Goal: Task Accomplishment & Management: Use online tool/utility

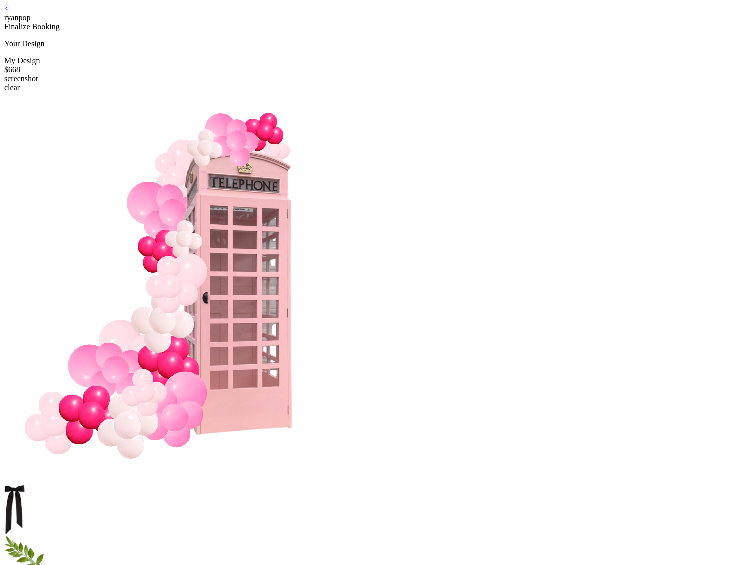
click at [9, 10] on link "<" at bounding box center [6, 8] width 5 height 9
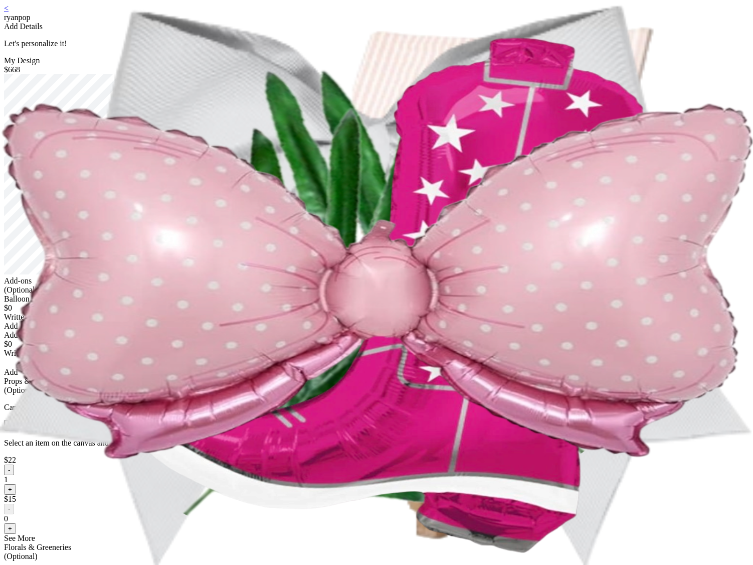
click at [515, 461] on div "< ryanpop Add Details Let's personalize it! My Design $668 Add-ons (Optional) B…" at bounding box center [376, 458] width 745 height 908
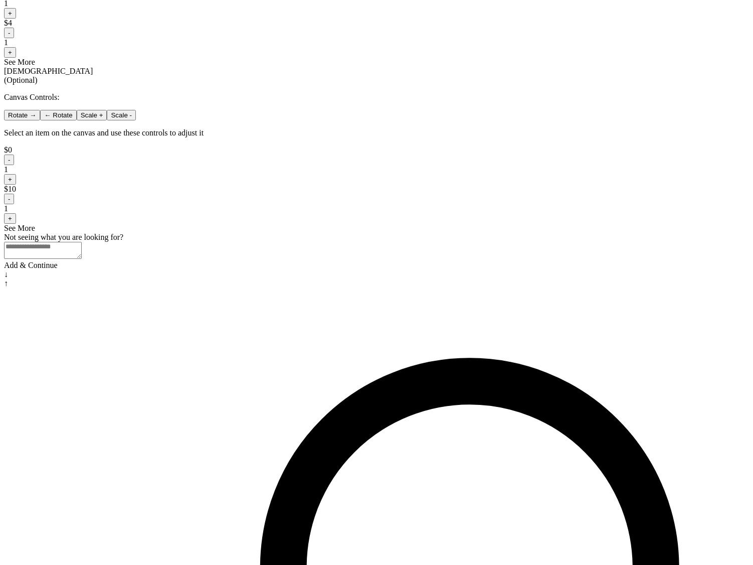
scroll to position [645, 0]
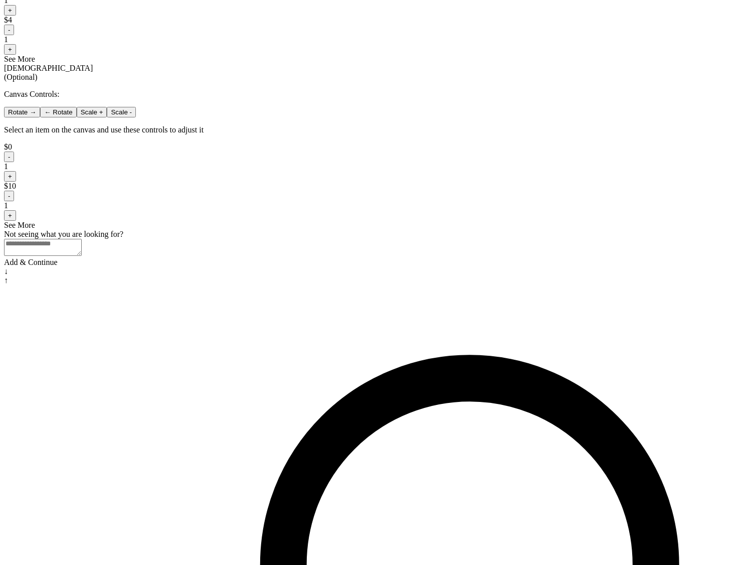
click at [344, 267] on div "Add & Continue" at bounding box center [376, 262] width 745 height 9
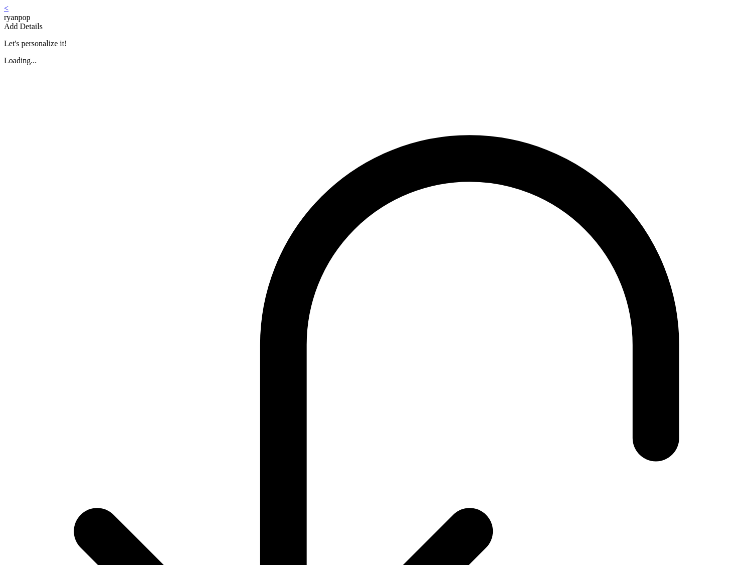
scroll to position [121, 0]
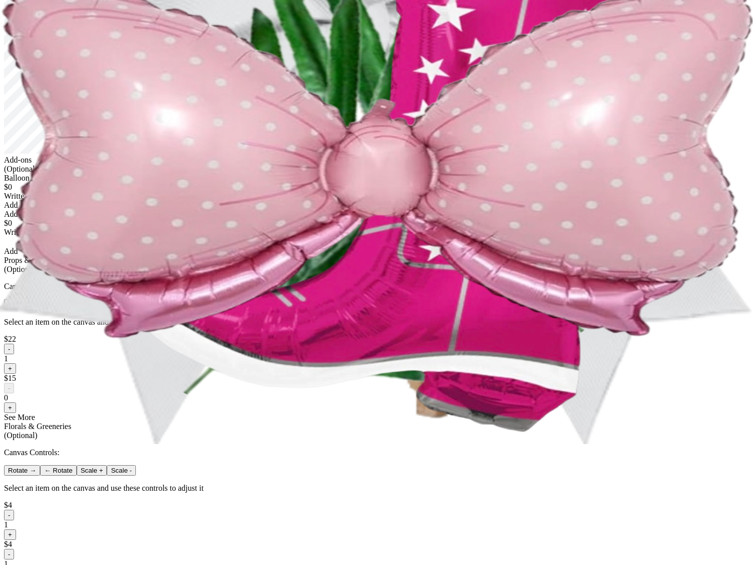
click at [524, 373] on div "< ryanpop Add Details Let's personalize it! My Design $668 Add-ons (Optional) B…" at bounding box center [376, 337] width 745 height 908
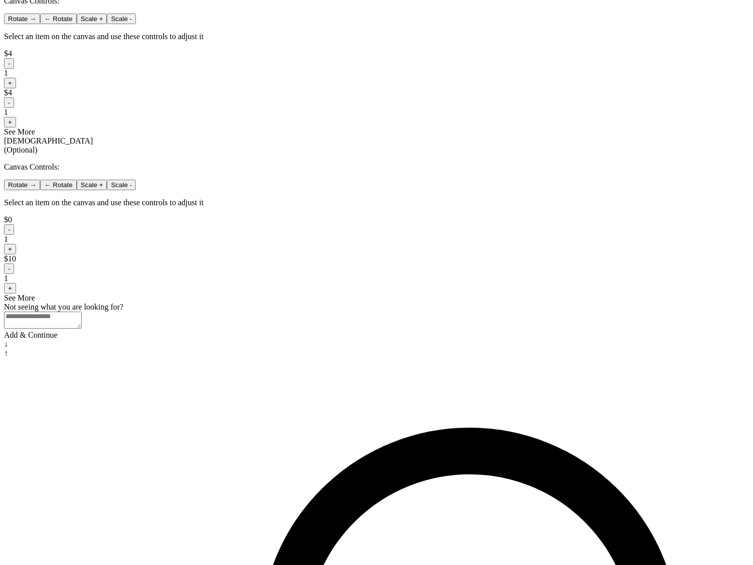
scroll to position [645, 0]
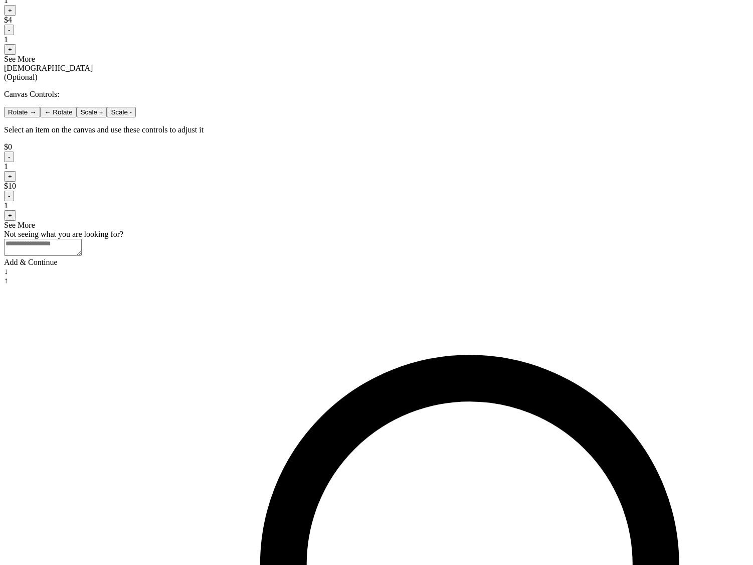
click at [410, 267] on div "Add & Continue" at bounding box center [376, 262] width 745 height 9
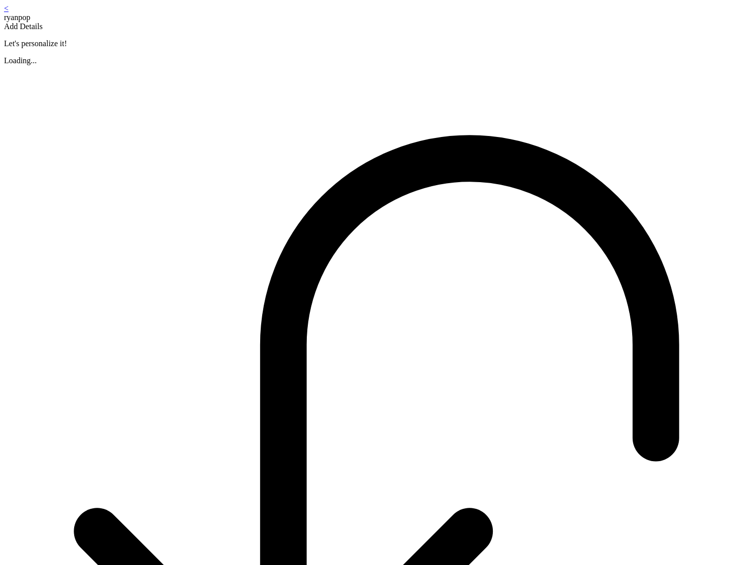
scroll to position [121, 0]
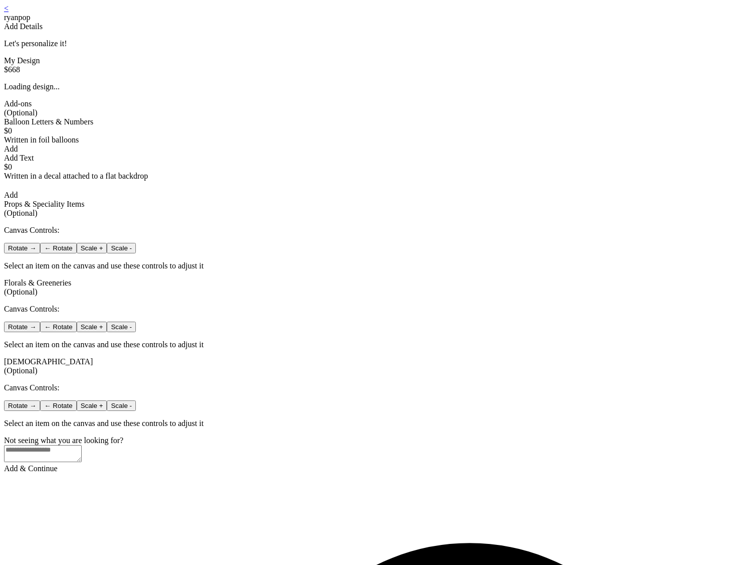
click at [256, 214] on div "< ryanpop Add Details Let's personalize it! My Design $668 Loading design... Ad…" at bounding box center [376, 238] width 745 height 469
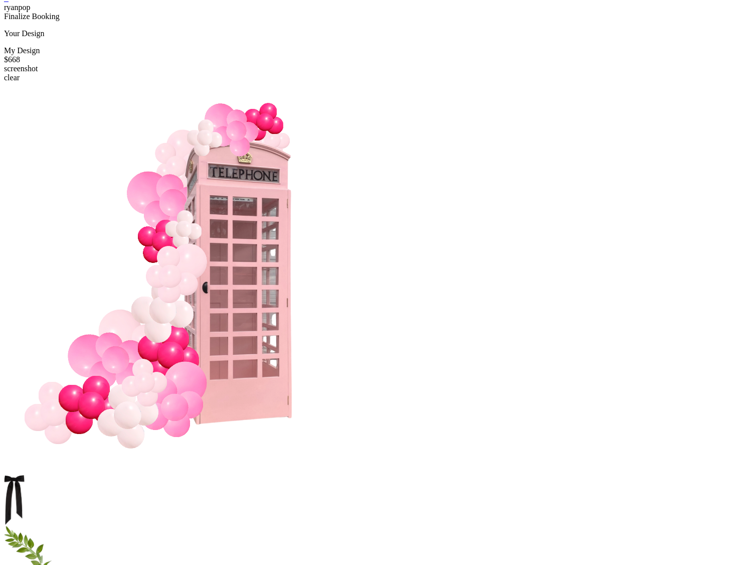
scroll to position [10, 0]
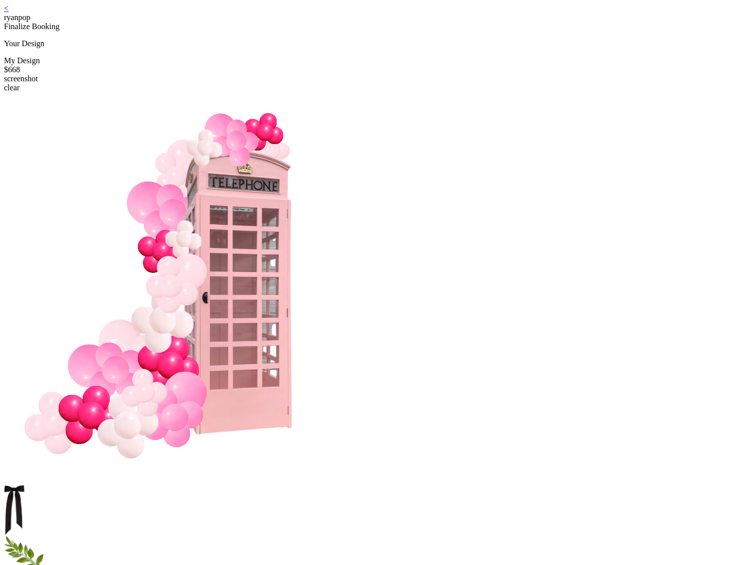
scroll to position [10, 0]
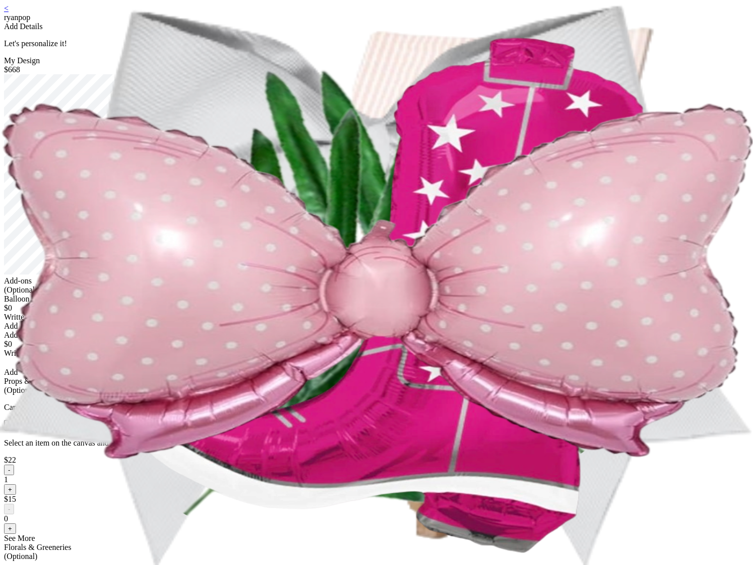
click at [520, 429] on div "< ryanpop Add Details Let's personalize it! My Design $668 Add-ons (Optional) B…" at bounding box center [376, 458] width 745 height 908
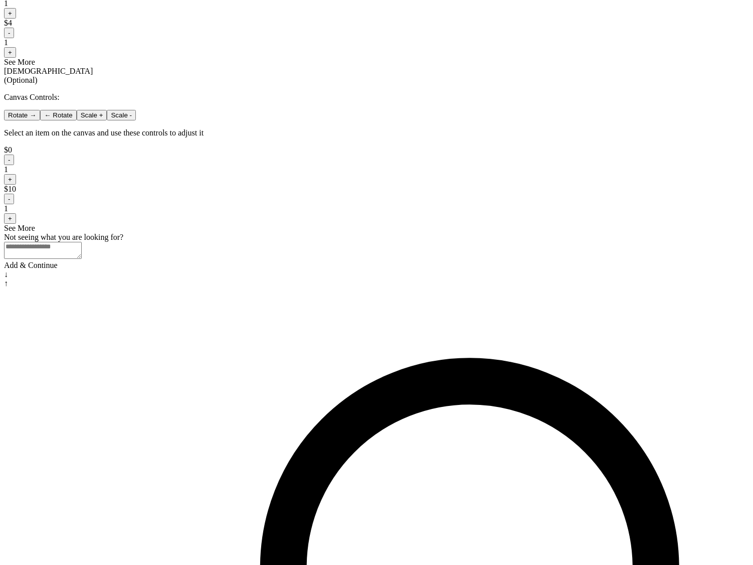
scroll to position [645, 0]
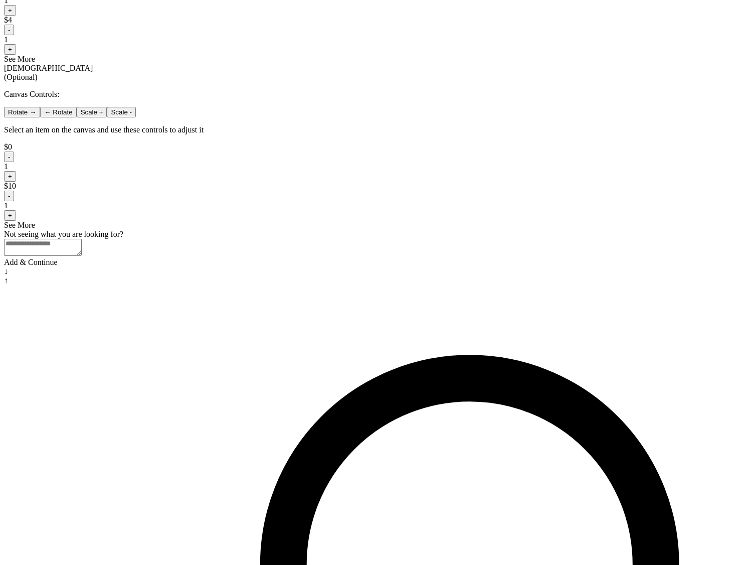
click at [453, 267] on div "Add & Continue" at bounding box center [376, 262] width 745 height 9
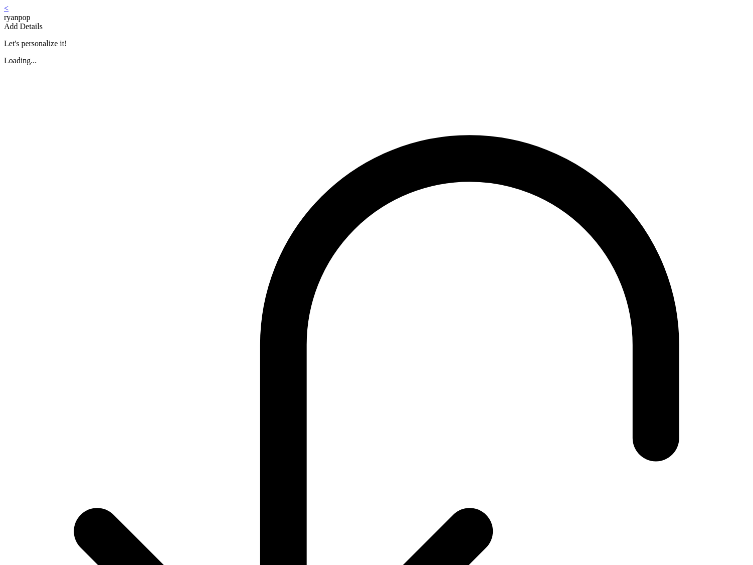
scroll to position [121, 0]
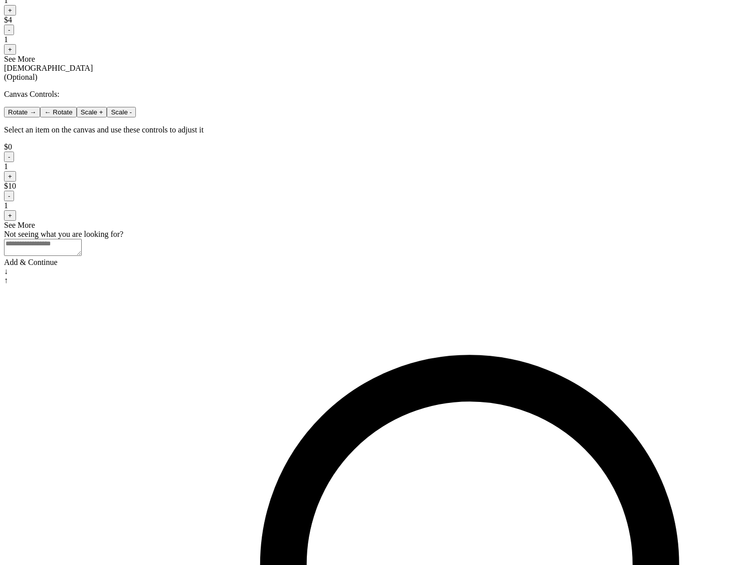
scroll to position [615, 0]
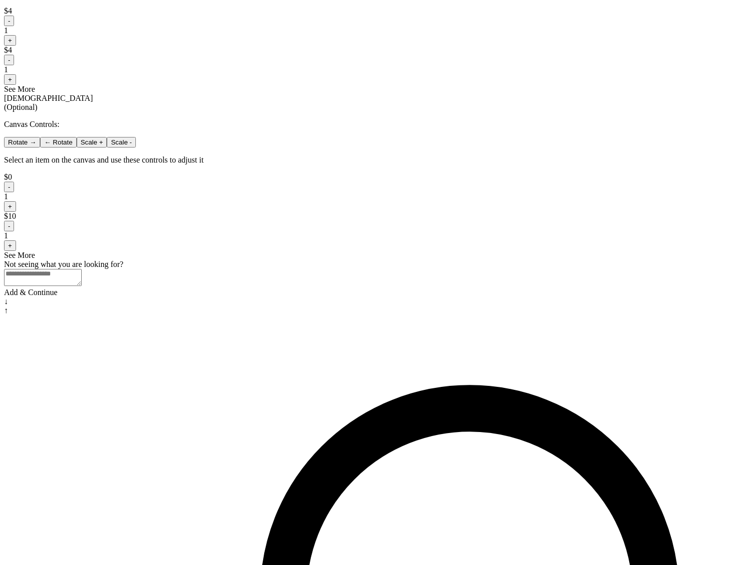
click at [349, 297] on div "Add & Continue" at bounding box center [376, 292] width 745 height 9
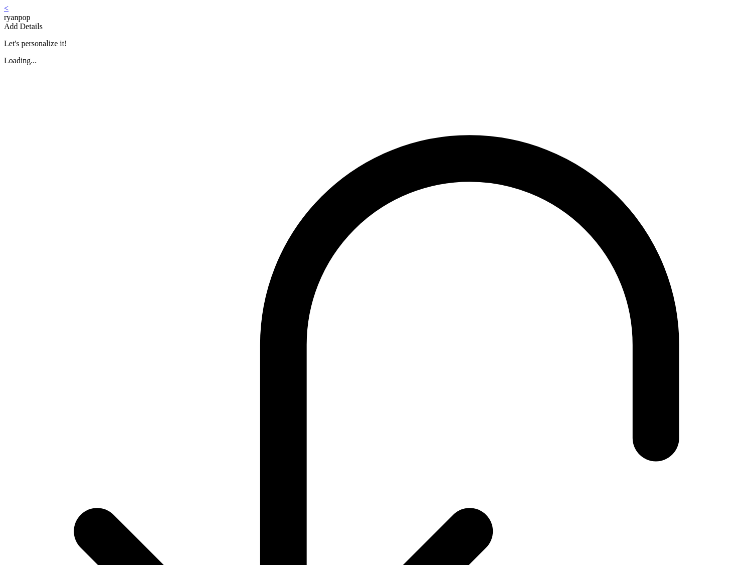
scroll to position [121, 0]
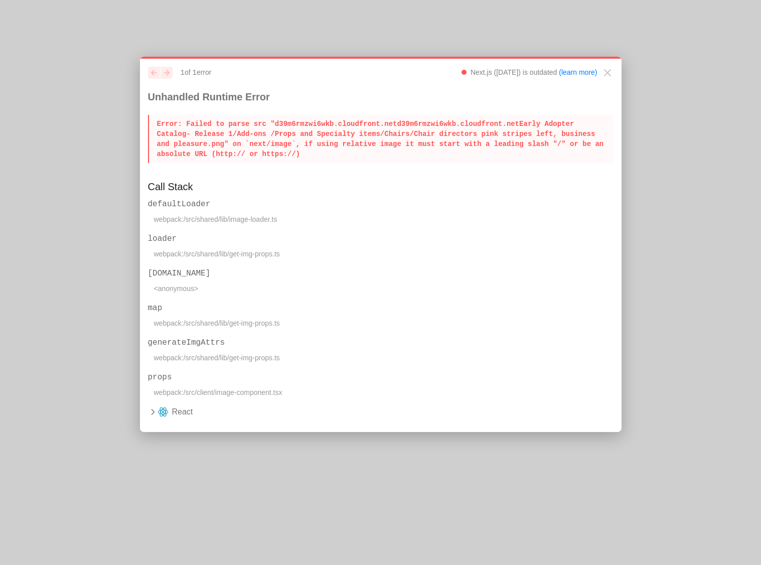
drag, startPoint x: 380, startPoint y: 236, endPoint x: 313, endPoint y: 192, distance: 80.3
click at [313, 192] on div "previous next 1 of 1 error Next.js (14.2.12) is outdated (learn more) Unhandled…" at bounding box center [381, 245] width 482 height 376
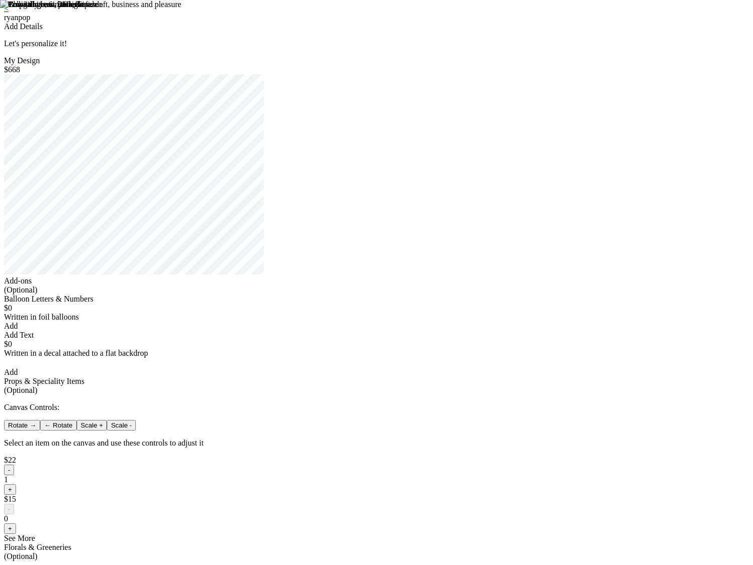
scroll to position [20, 0]
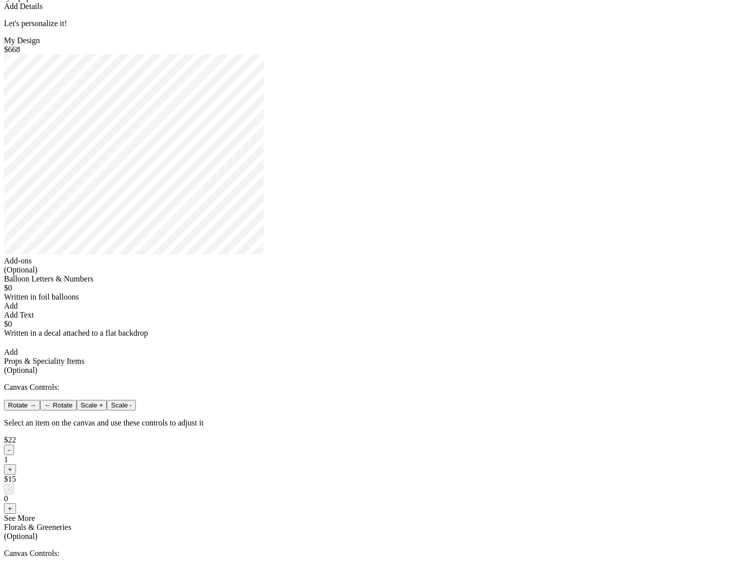
click at [531, 467] on div "< ryanpop Add Details Let's personalize it! My Design $668 Add-ons (Optional) B…" at bounding box center [376, 438] width 745 height 908
click at [536, 454] on div "< ryanpop Add Details Let's personalize it! My Design $668 Add-ons (Optional) B…" at bounding box center [376, 438] width 745 height 908
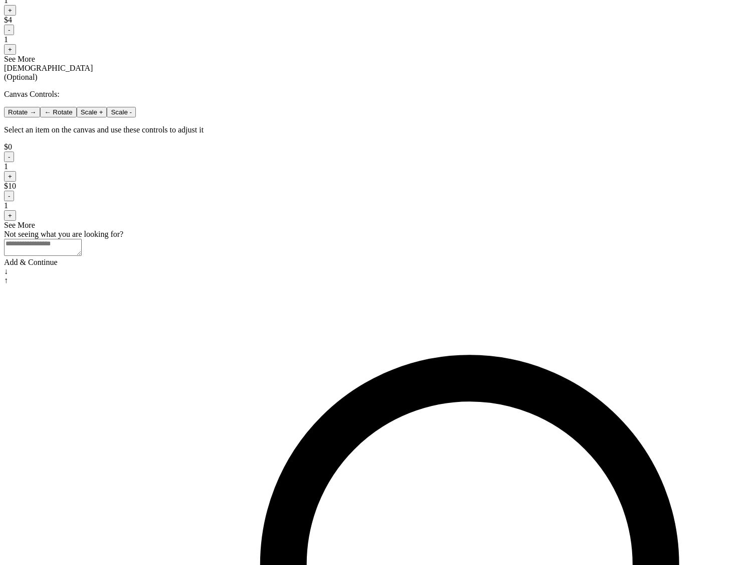
scroll to position [635, 0]
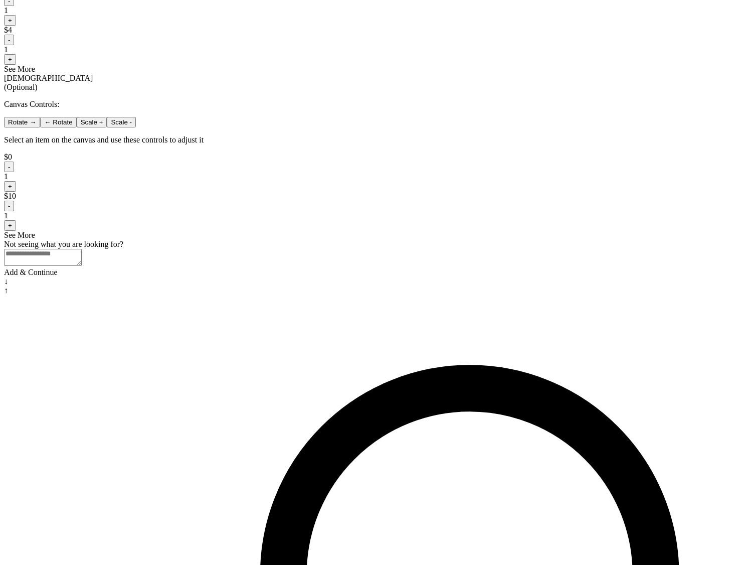
click at [448, 277] on div "Add & Continue" at bounding box center [376, 272] width 745 height 9
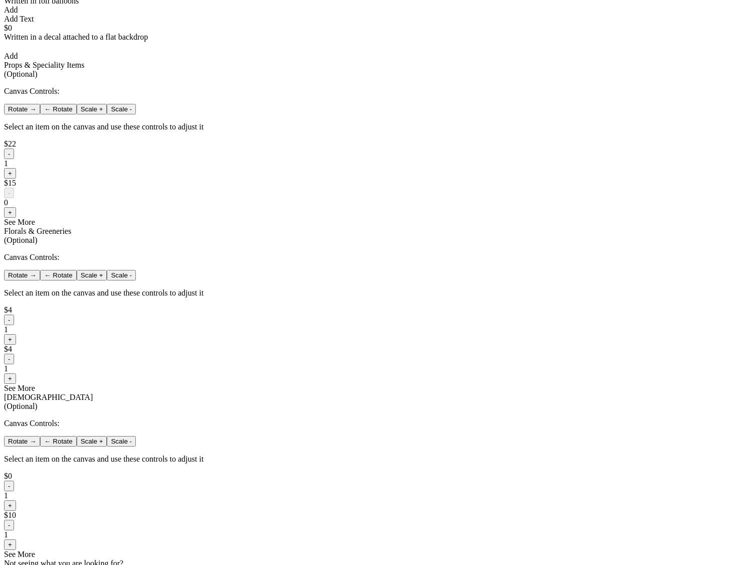
scroll to position [356, 0]
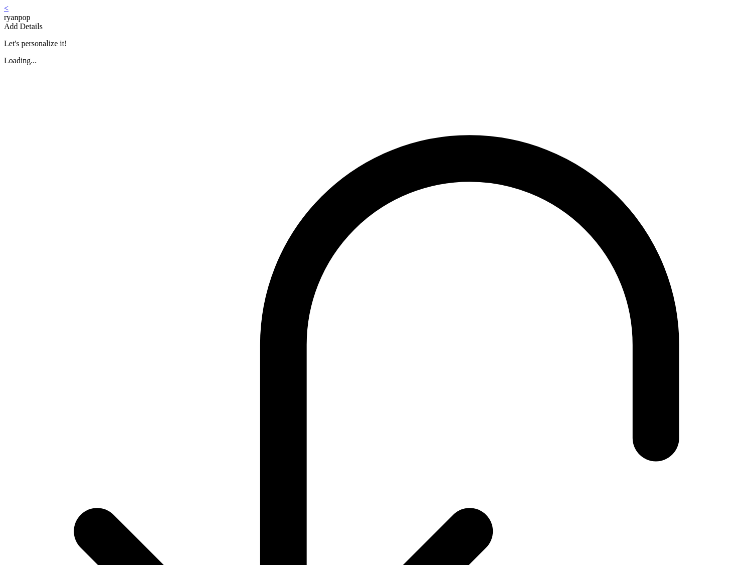
scroll to position [121, 0]
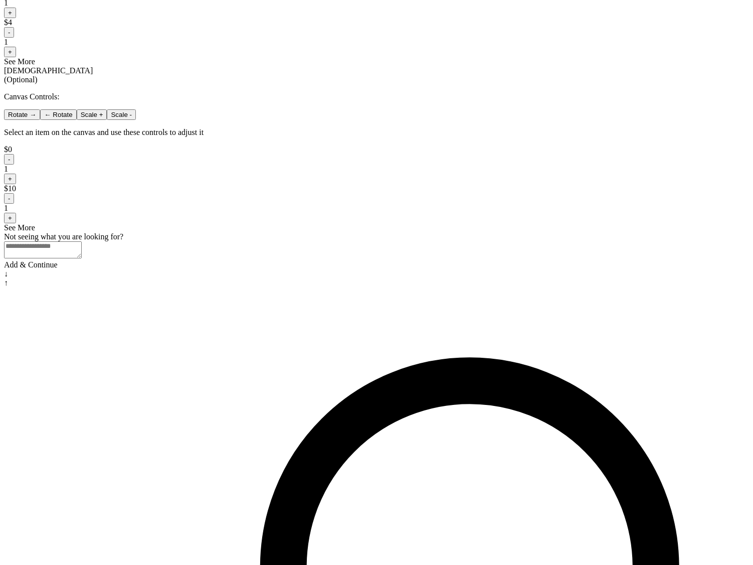
scroll to position [645, 0]
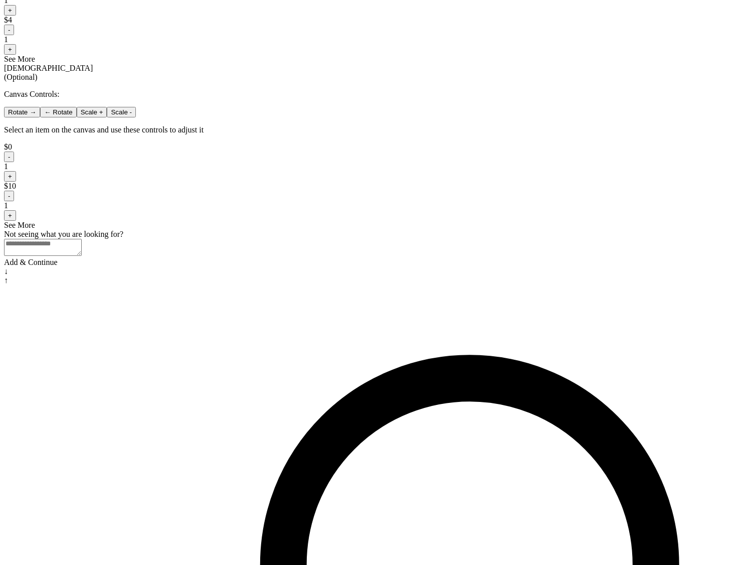
click at [457, 267] on div "Add & Continue" at bounding box center [376, 262] width 745 height 9
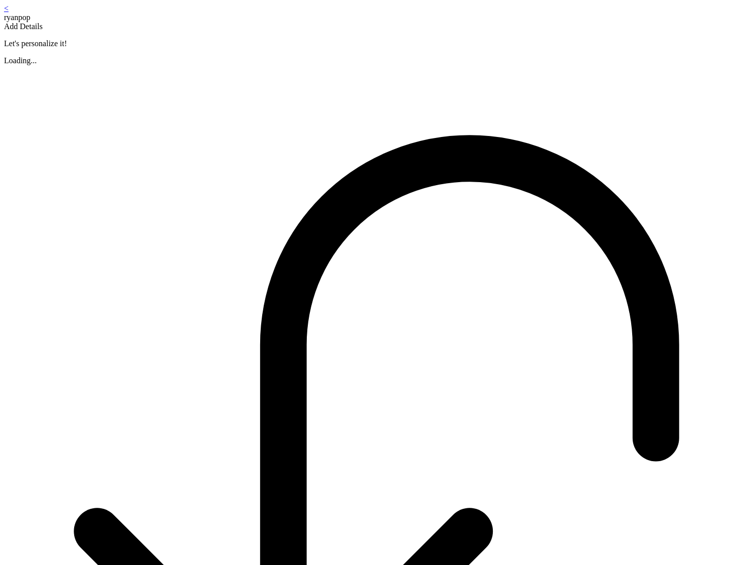
scroll to position [121, 0]
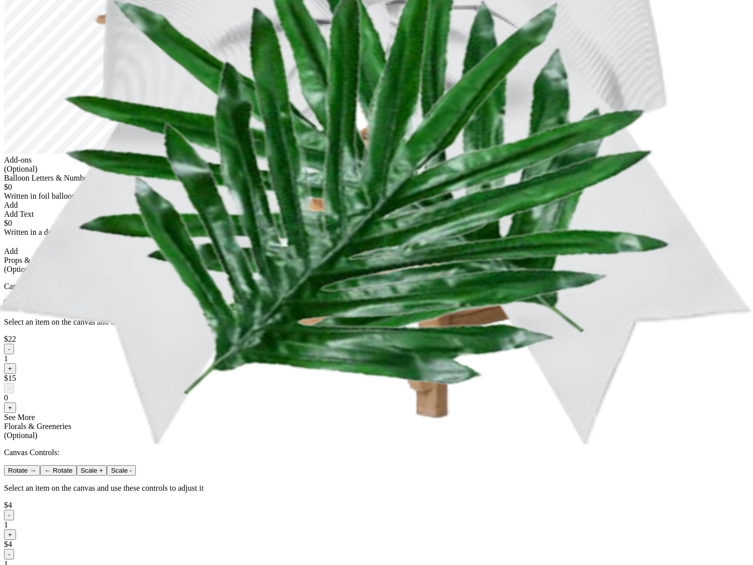
click at [519, 495] on div "< ryanpop Add Details Let's personalize it! My Design $668 Add-ons (Optional) B…" at bounding box center [376, 293] width 745 height 821
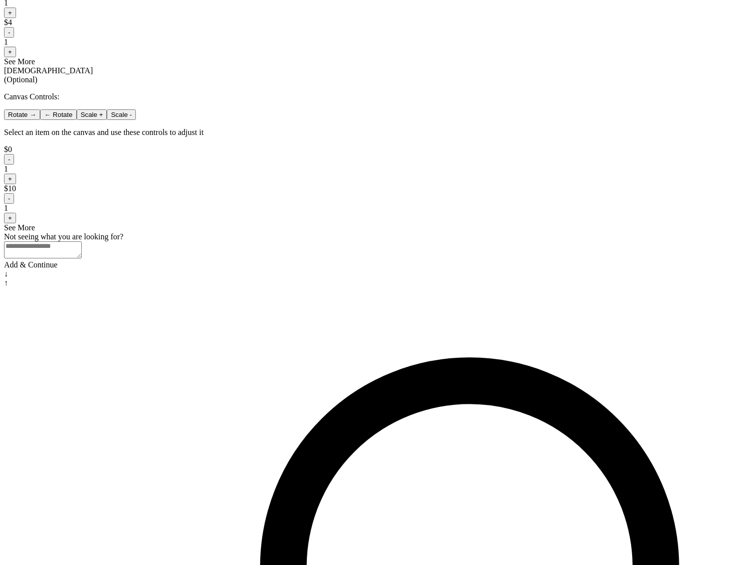
scroll to position [645, 0]
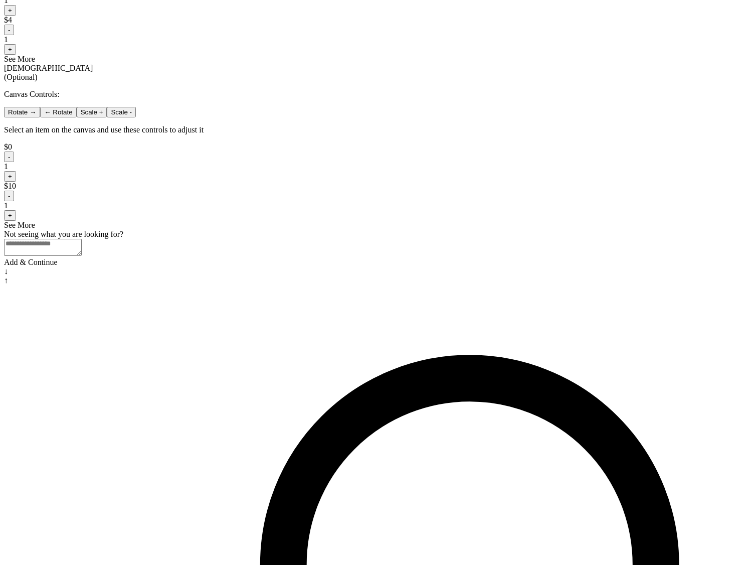
click at [460, 267] on div "Add & Continue" at bounding box center [376, 262] width 745 height 9
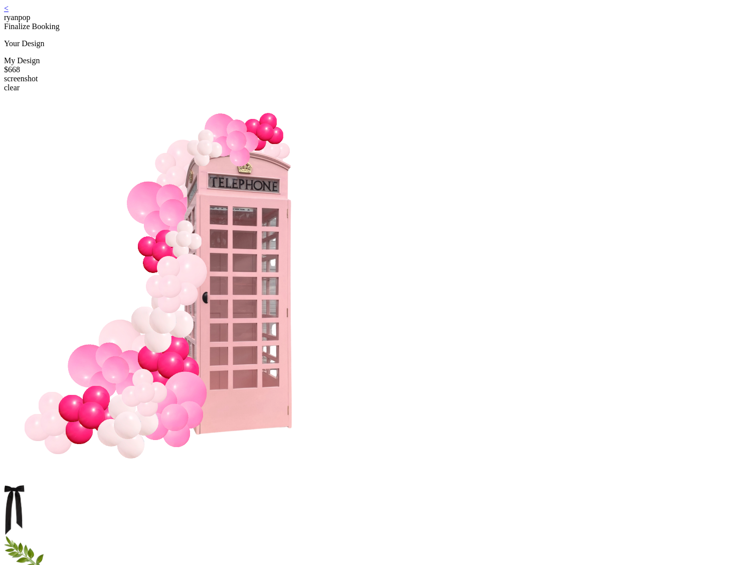
click at [228, 13] on div "< ryanpop" at bounding box center [376, 13] width 745 height 18
click at [9, 10] on link "<" at bounding box center [6, 8] width 5 height 9
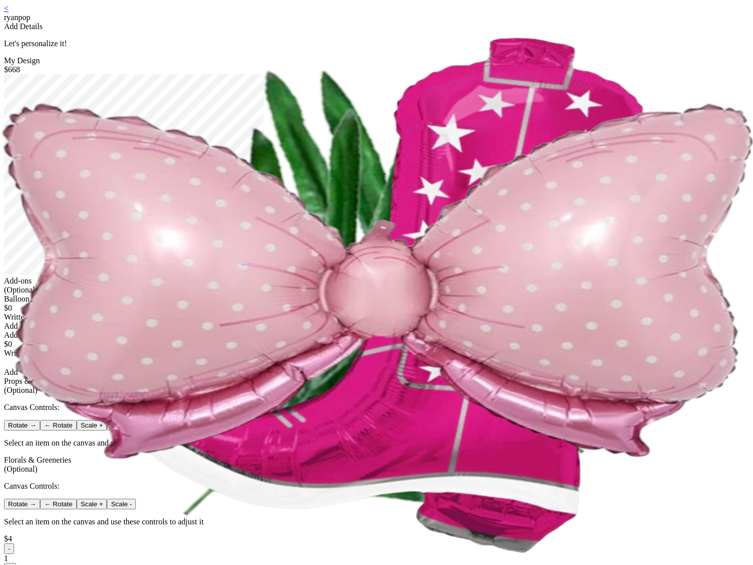
click at [520, 399] on div "< ryanpop Add Details Let's personalize it! My Design $668 Add-ons (Optional) B…" at bounding box center [376, 414] width 745 height 821
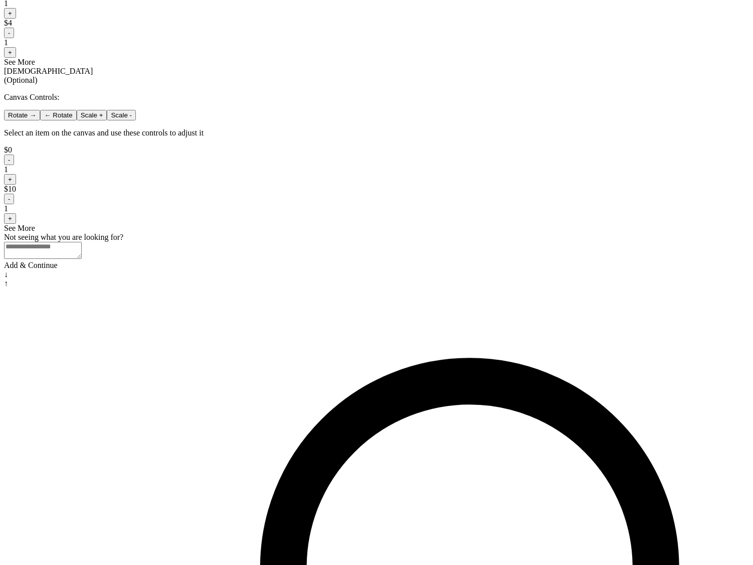
scroll to position [645, 0]
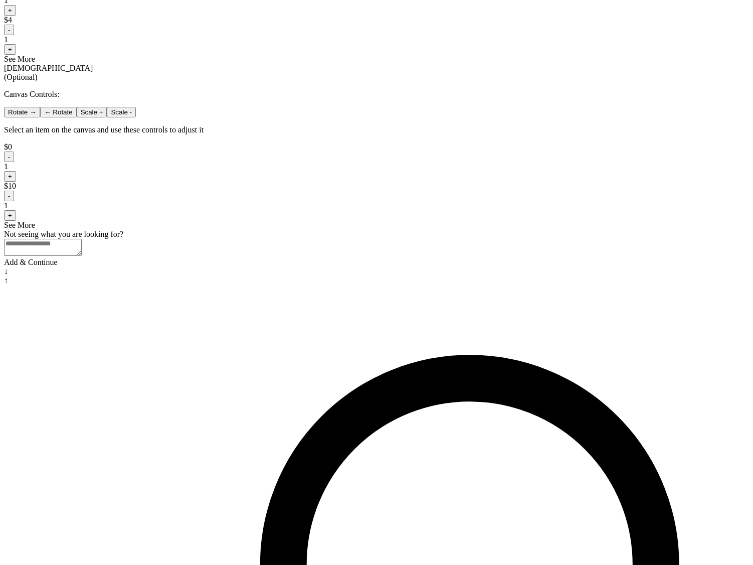
click at [424, 267] on div "Add & Continue" at bounding box center [376, 262] width 745 height 9
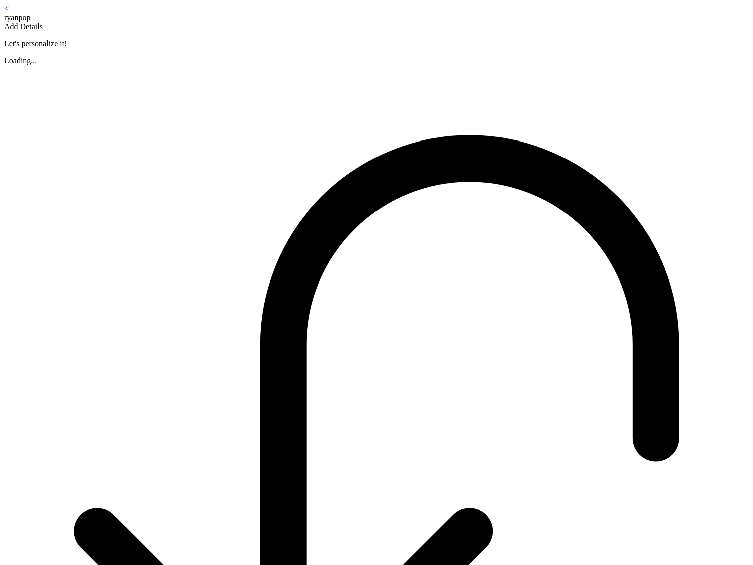
scroll to position [121, 0]
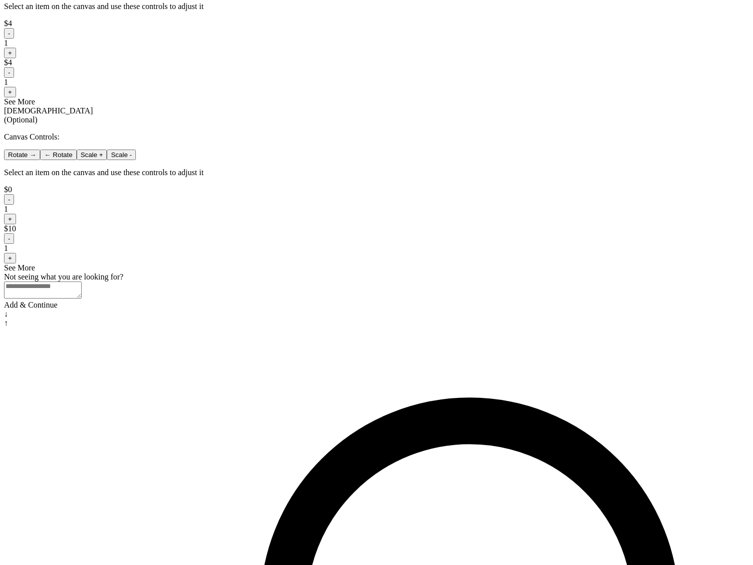
scroll to position [645, 0]
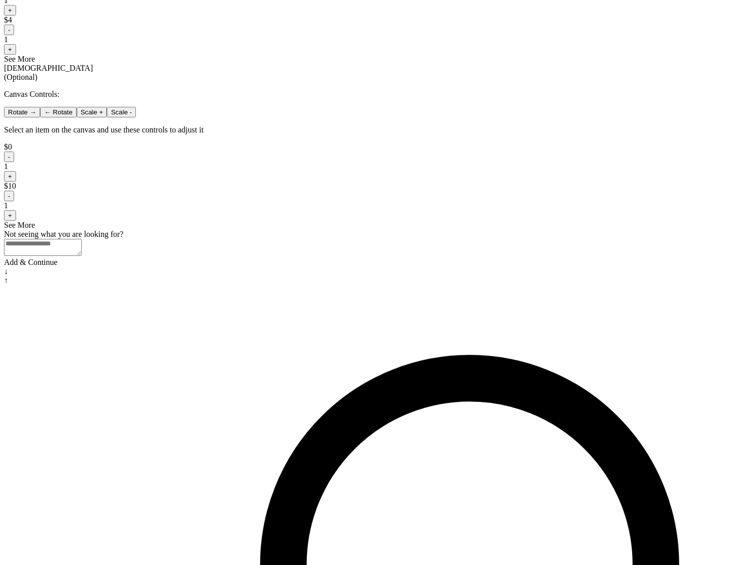
click at [415, 267] on div "Add & Continue" at bounding box center [376, 262] width 745 height 9
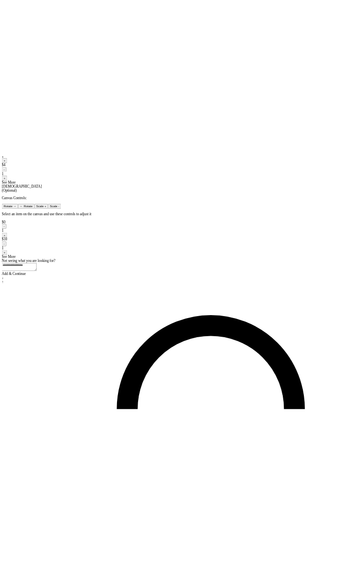
scroll to position [656, 0]
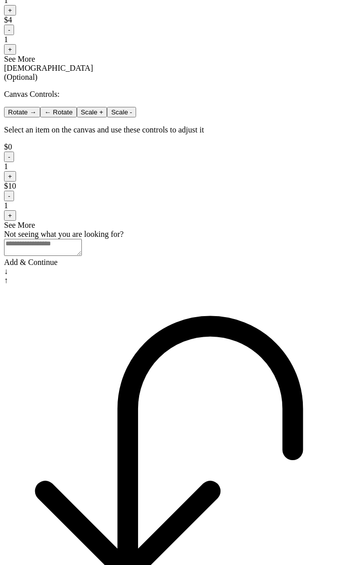
click at [211, 267] on div "Add & Continue" at bounding box center [169, 262] width 330 height 9
click at [59, 267] on div "Add & Continue" at bounding box center [169, 262] width 330 height 9
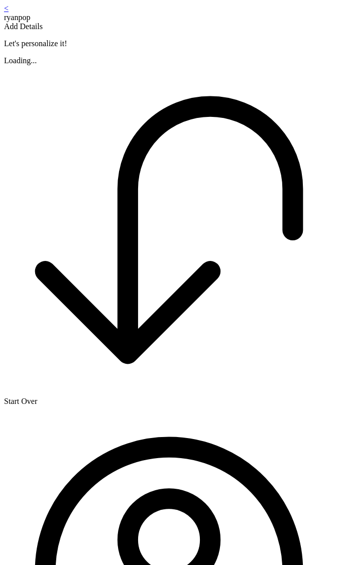
scroll to position [121, 0]
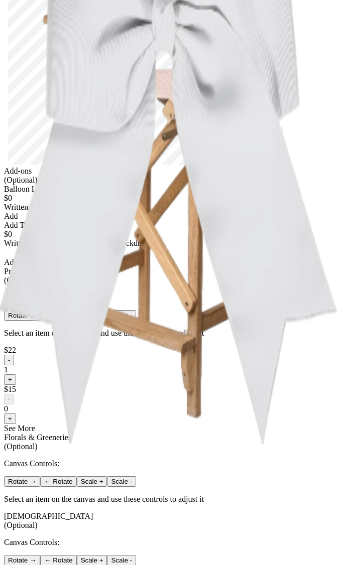
click at [301, 199] on div "< ryanpop Add Details Let's personalize it! My Design $668 Add-ons (Optional) B…" at bounding box center [169, 255] width 330 height 744
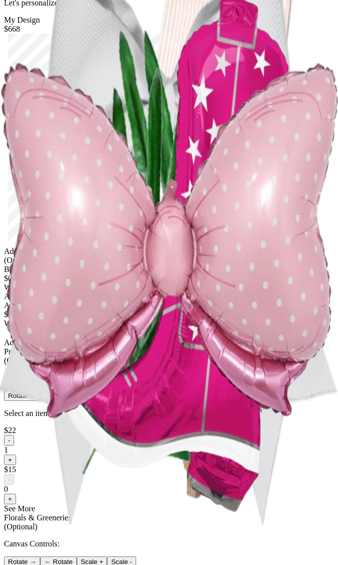
scroll to position [51, 0]
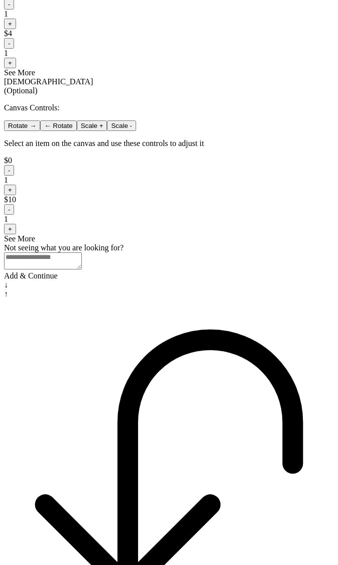
scroll to position [656, 0]
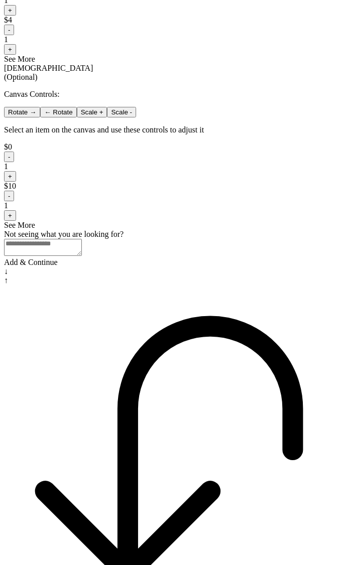
click at [152, 267] on div "Add & Continue" at bounding box center [169, 262] width 330 height 9
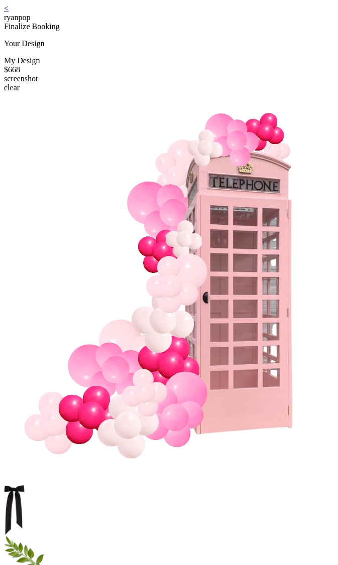
click at [20, 20] on div "< ryanpop" at bounding box center [169, 13] width 330 height 18
click at [9, 13] on link "<" at bounding box center [6, 8] width 5 height 9
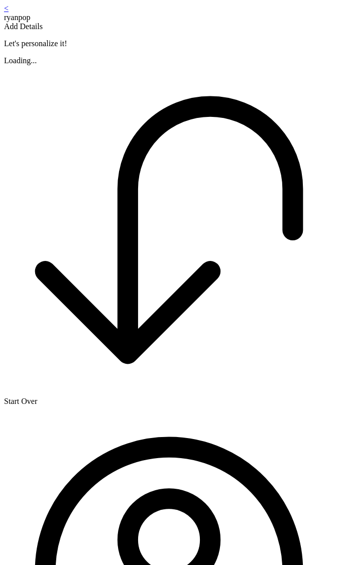
scroll to position [121, 0]
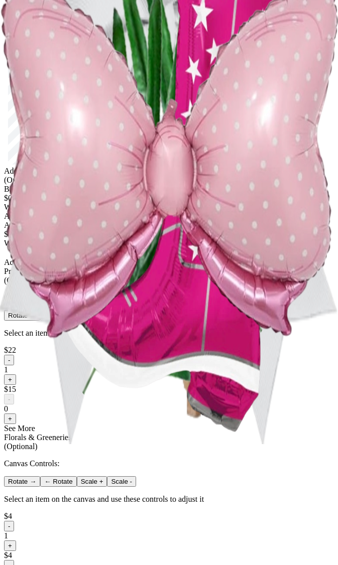
click at [292, 397] on div "< ryanpop Add Details Let's personalize it! My Design $668 Add-ons (Optional) B…" at bounding box center [169, 342] width 330 height 919
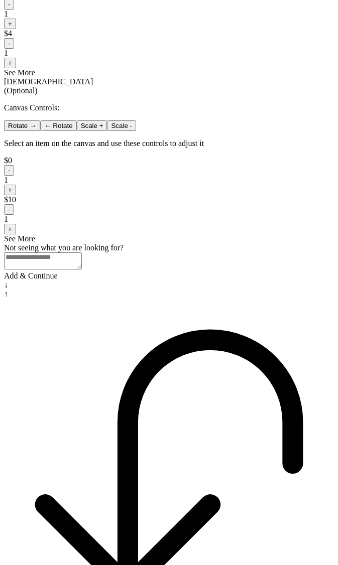
scroll to position [656, 0]
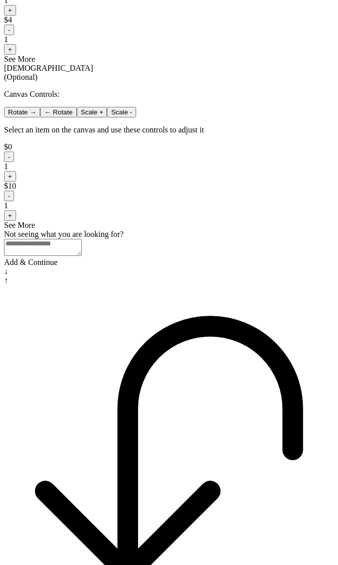
click at [156, 267] on div "Add & Continue" at bounding box center [169, 262] width 330 height 9
click at [134, 267] on div "Add & Continue" at bounding box center [169, 262] width 330 height 9
click at [226, 267] on div "Add & Continue" at bounding box center [169, 262] width 330 height 9
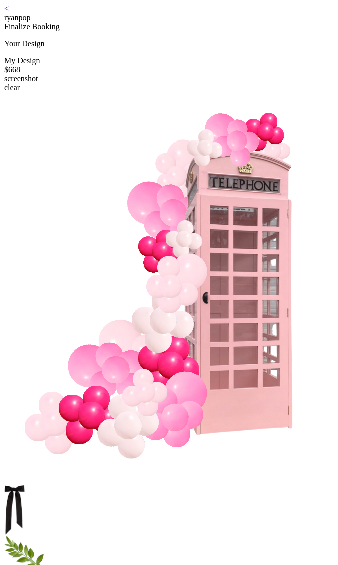
click at [20, 15] on div "< ryanpop" at bounding box center [169, 13] width 330 height 18
click at [9, 11] on link "<" at bounding box center [6, 8] width 5 height 9
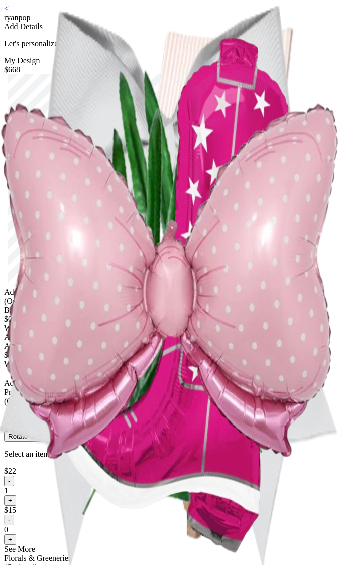
click at [261, 363] on div "< ryanpop Add Details Let's personalize it! My Design $668 Add-ons (Optional) B…" at bounding box center [169, 463] width 330 height 919
click at [303, 415] on div "< ryanpop Add Details Let's personalize it! My Design $668 Add-ons (Optional) B…" at bounding box center [169, 463] width 330 height 919
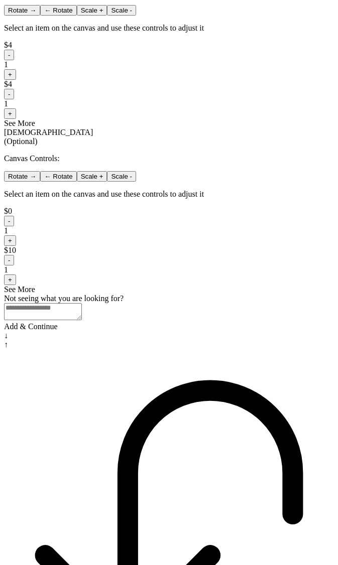
scroll to position [656, 0]
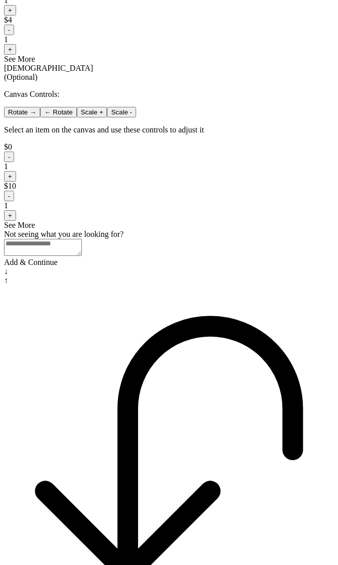
click at [245, 267] on div "Add & Continue" at bounding box center [169, 262] width 330 height 9
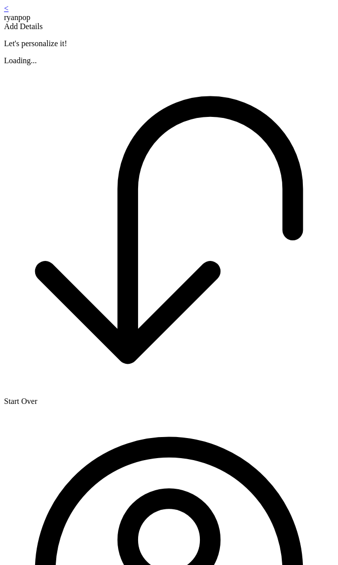
scroll to position [121, 0]
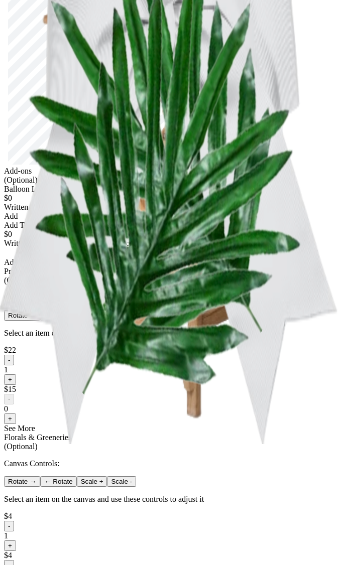
click at [306, 435] on div "< ryanpop Add Details Let's personalize it! My Design $668 Add-ons (Optional) B…" at bounding box center [169, 299] width 330 height 832
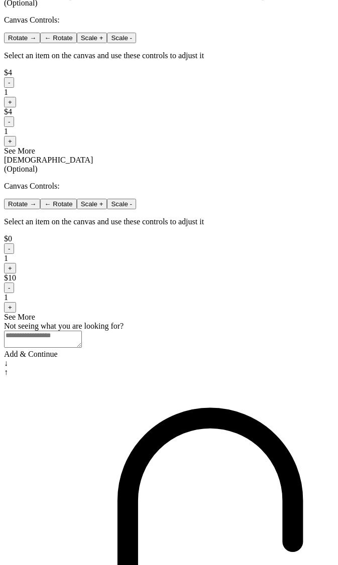
scroll to position [656, 0]
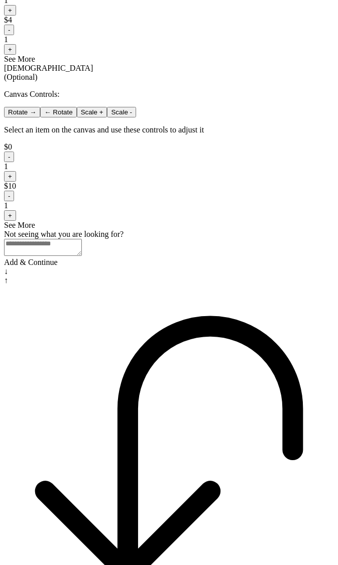
click at [176, 267] on div "Add & Continue" at bounding box center [169, 262] width 330 height 9
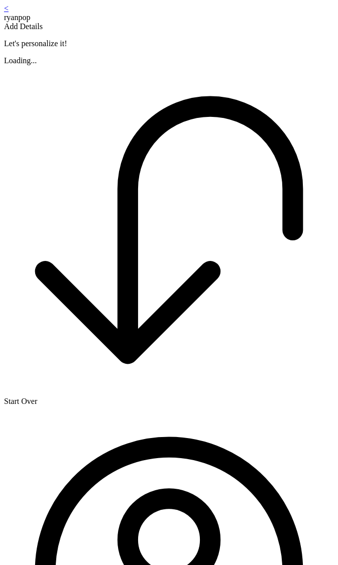
scroll to position [121, 0]
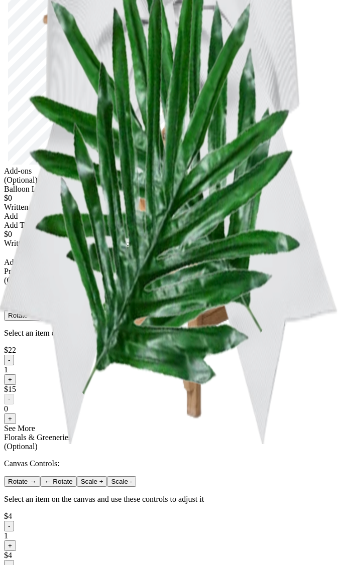
click at [306, 360] on div "< ryanpop Add Details Let's personalize it! My Design $668 Add-ons (Optional) B…" at bounding box center [169, 299] width 330 height 832
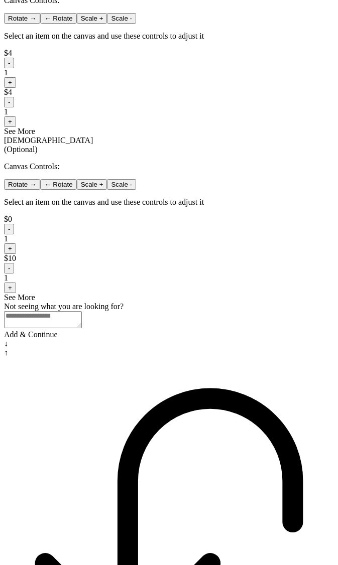
scroll to position [656, 0]
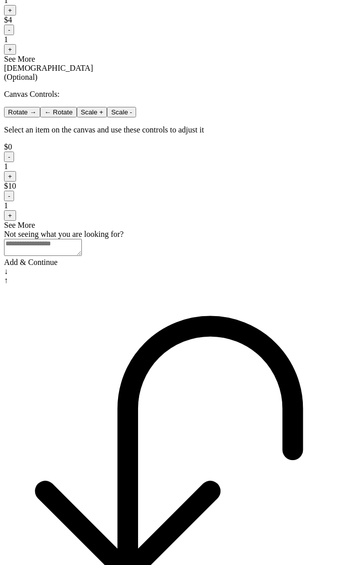
click at [204, 267] on div "Add & Continue" at bounding box center [169, 262] width 330 height 9
